Goal: Task Accomplishment & Management: Manage account settings

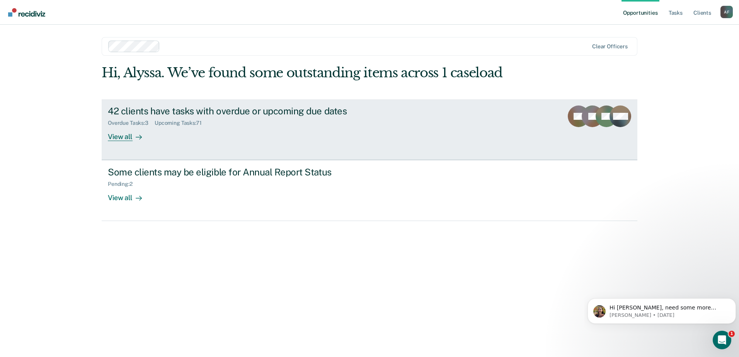
click at [168, 116] on div "42 clients have tasks with overdue or upcoming due dates" at bounding box center [243, 111] width 271 height 11
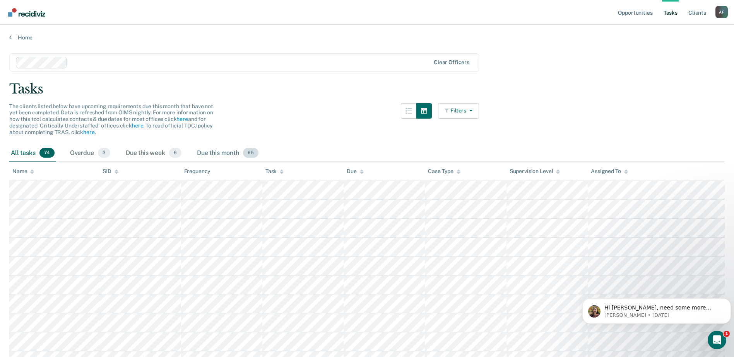
click at [210, 152] on div "Due this month 65" at bounding box center [227, 153] width 65 height 17
click at [17, 169] on div "Name" at bounding box center [23, 171] width 22 height 7
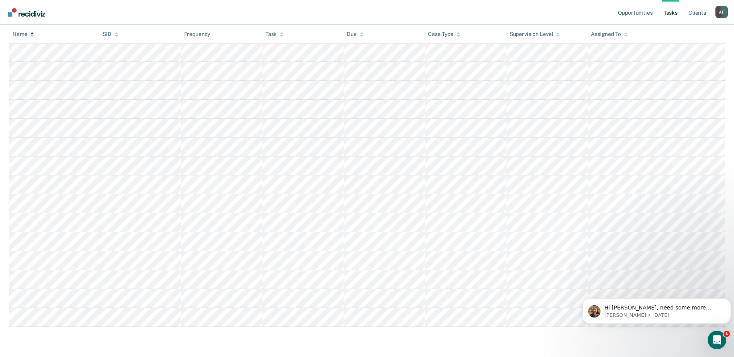
scroll to position [1086, 0]
